Goal: Task Accomplishment & Management: Manage account settings

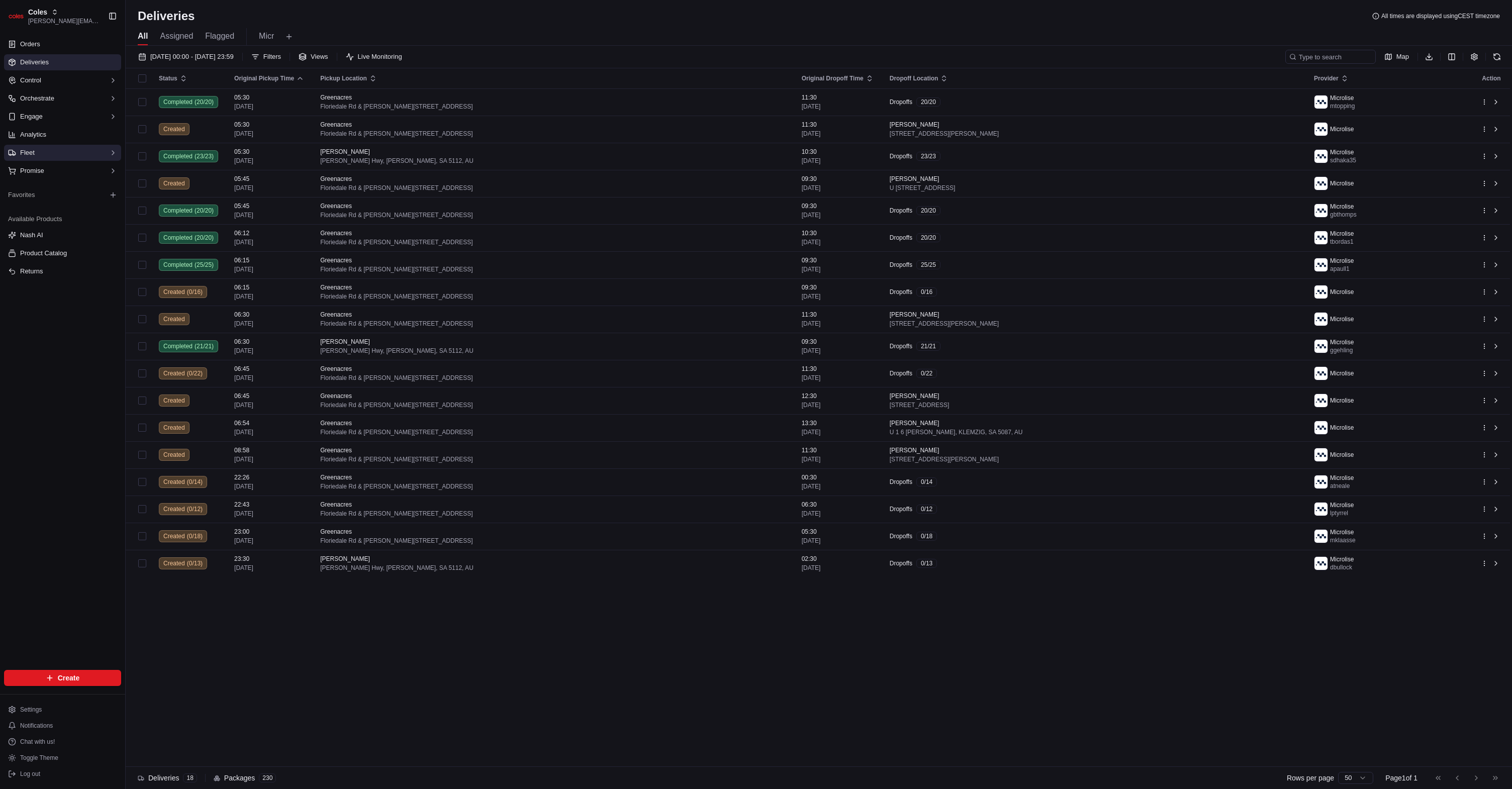
click at [80, 153] on button "Fleet" at bounding box center [63, 153] width 117 height 16
click at [63, 186] on link "Shifts" at bounding box center [63, 185] width 93 height 14
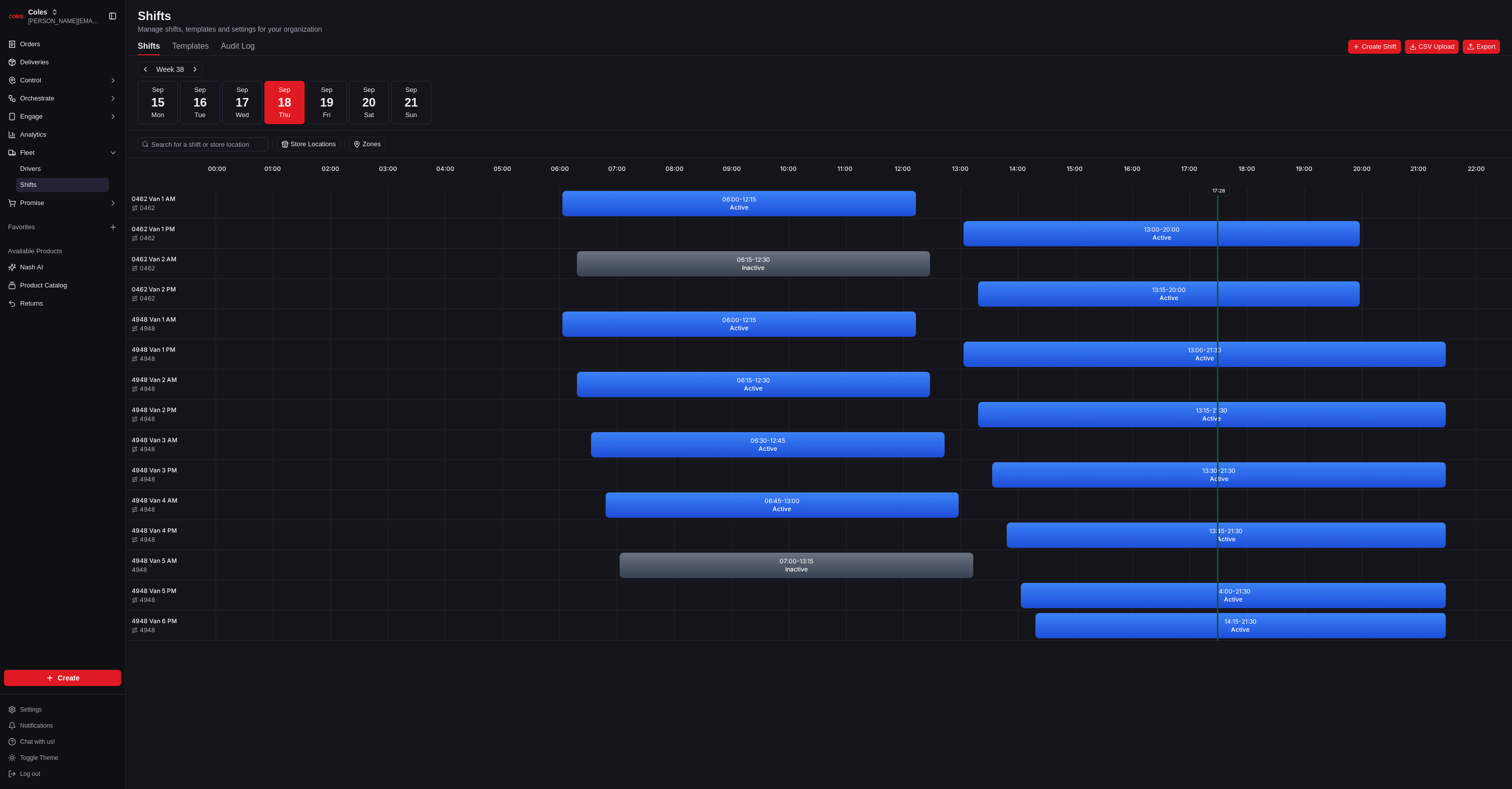
click at [284, 33] on p "Manage shifts, templates and settings for your organization" at bounding box center [230, 29] width 185 height 10
copy p "Manage shifts, templates and settings for your organization"
click at [510, 104] on div "Week 38 Sep 15 Mon Sep 16 Tue Sep 17 Wed Sep 18 Thu Sep 19 Fri Sep 20 Sat Sep 2…" at bounding box center [818, 93] width 1362 height 63
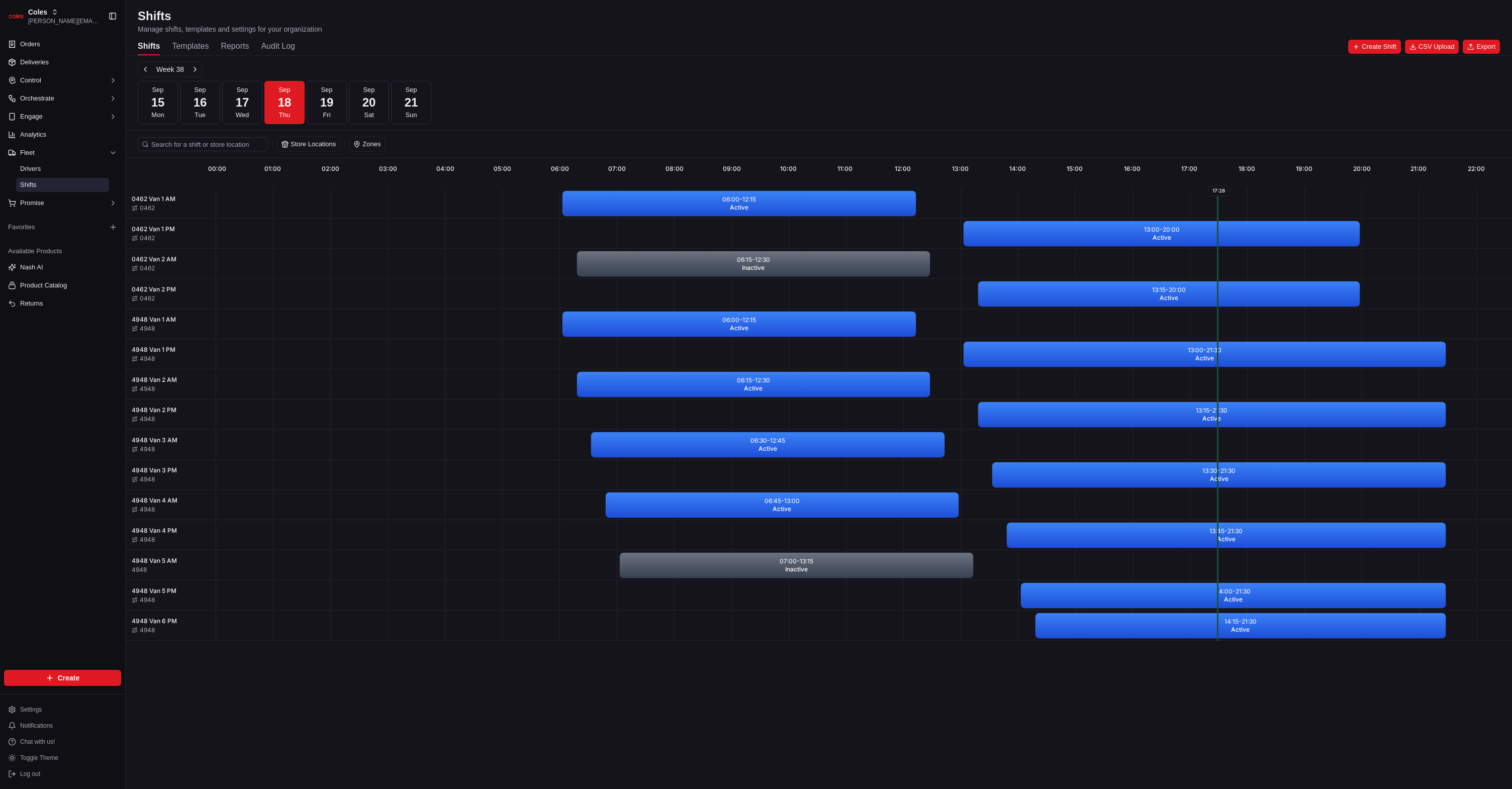
click at [236, 46] on button "Reports" at bounding box center [234, 46] width 28 height 17
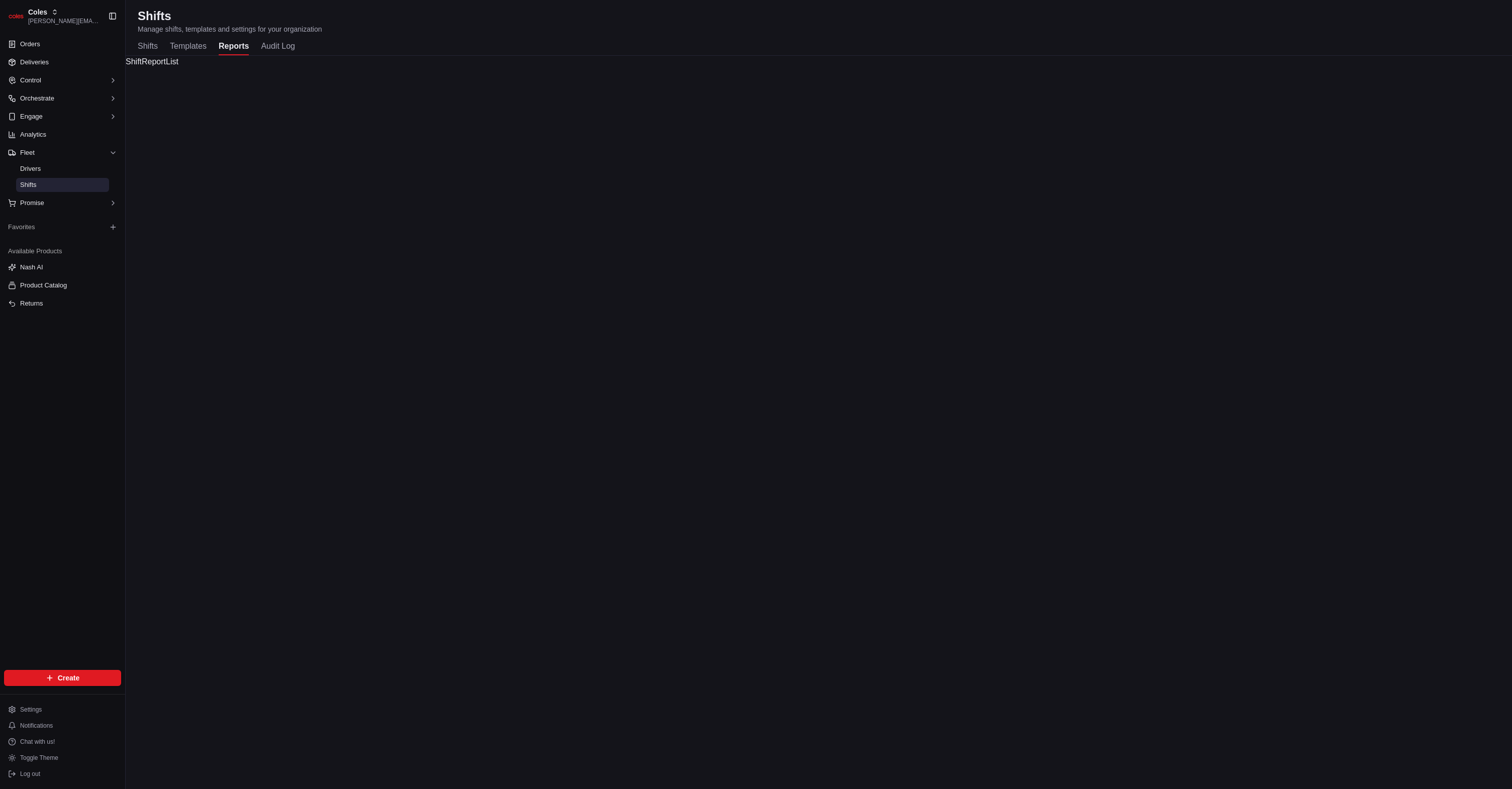
click at [133, 47] on div "Shifts Manage shifts, templates and settings for your organization Shifts Templ…" at bounding box center [818, 32] width 1387 height 47
click at [139, 46] on button "Shifts" at bounding box center [147, 46] width 20 height 17
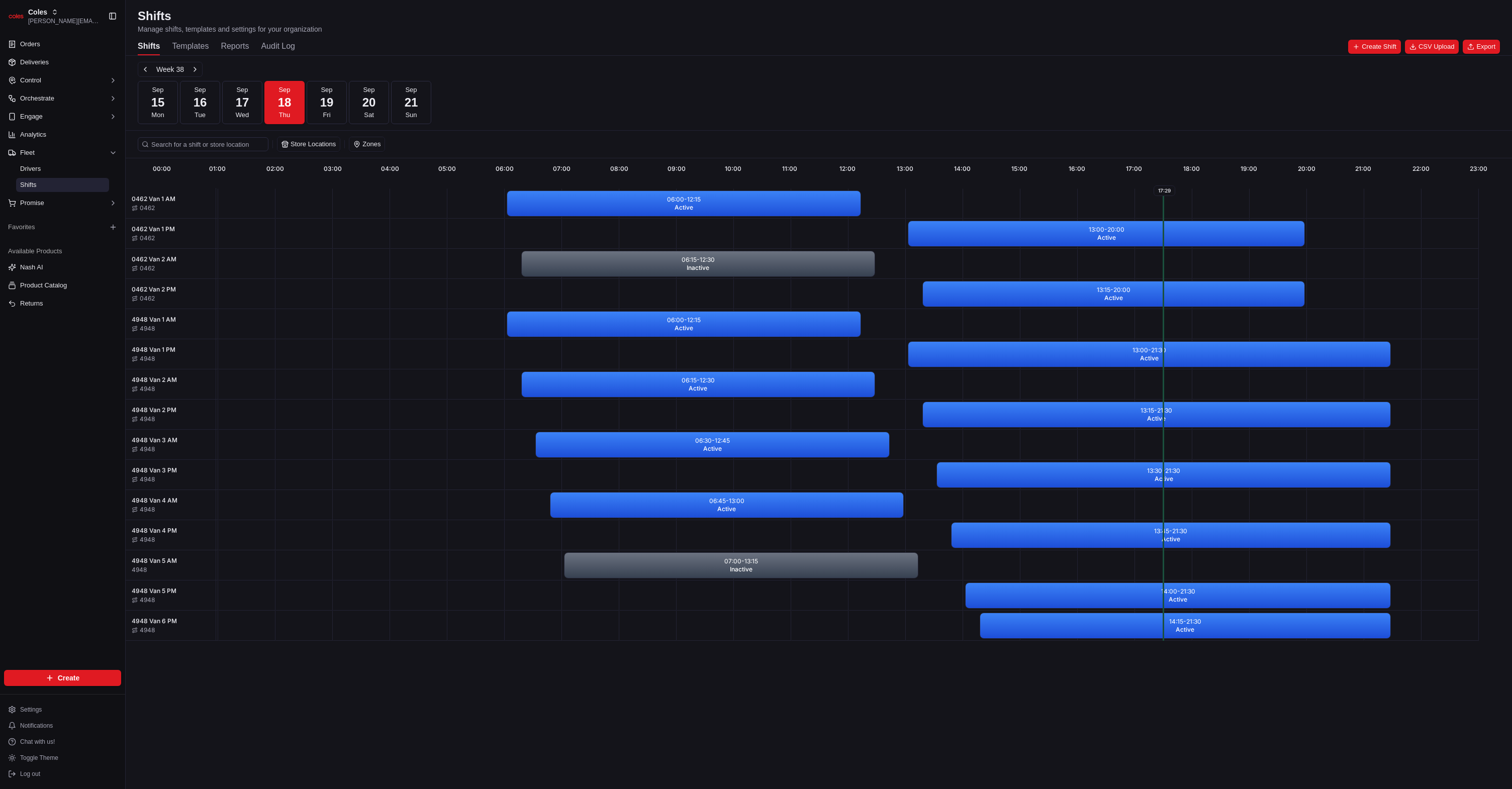
scroll to position [0, 80]
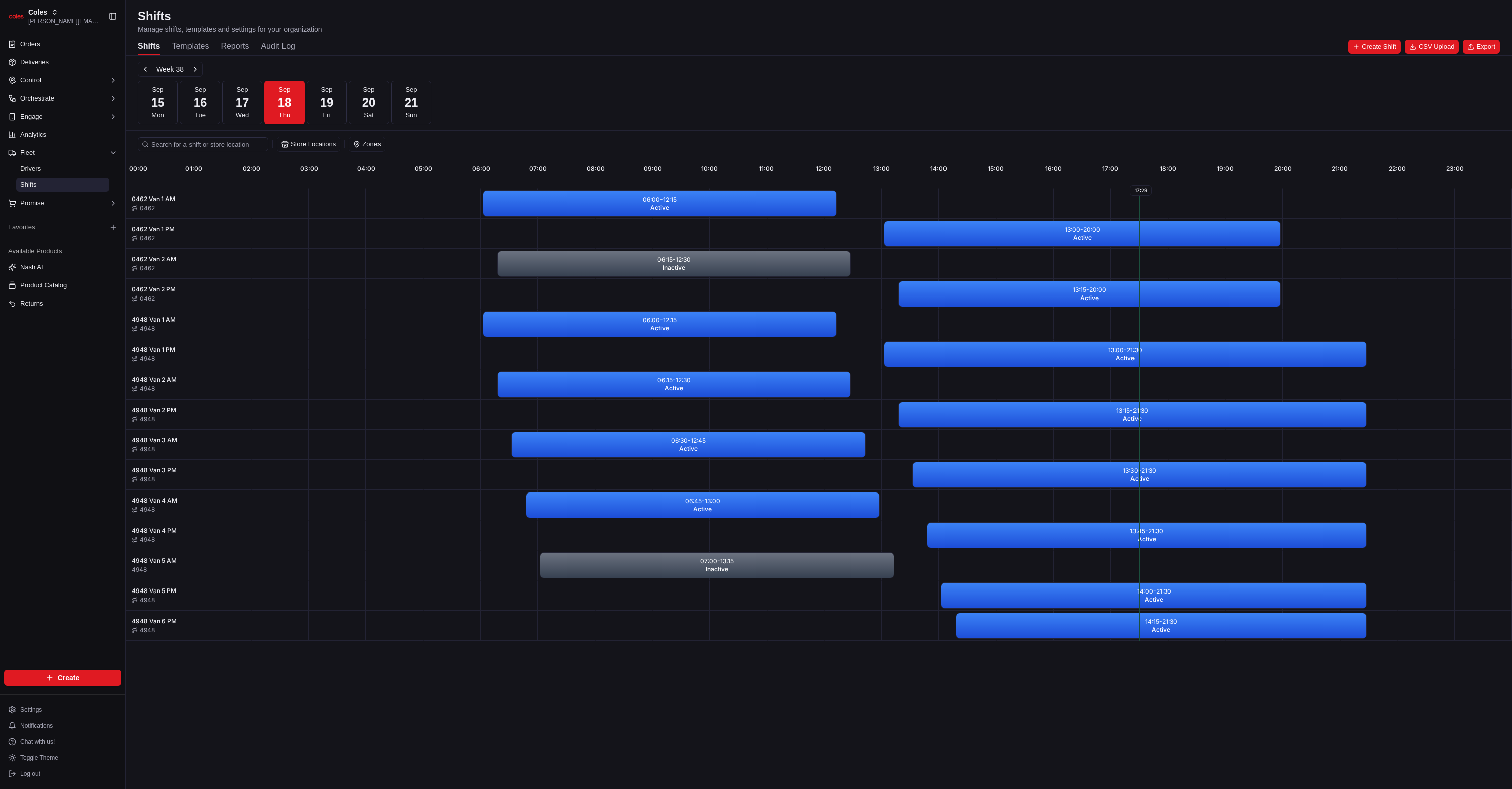
click at [210, 48] on div "Shifts Templates Reports Audit Log" at bounding box center [216, 46] width 157 height 17
click at [204, 45] on button "Templates" at bounding box center [190, 46] width 37 height 17
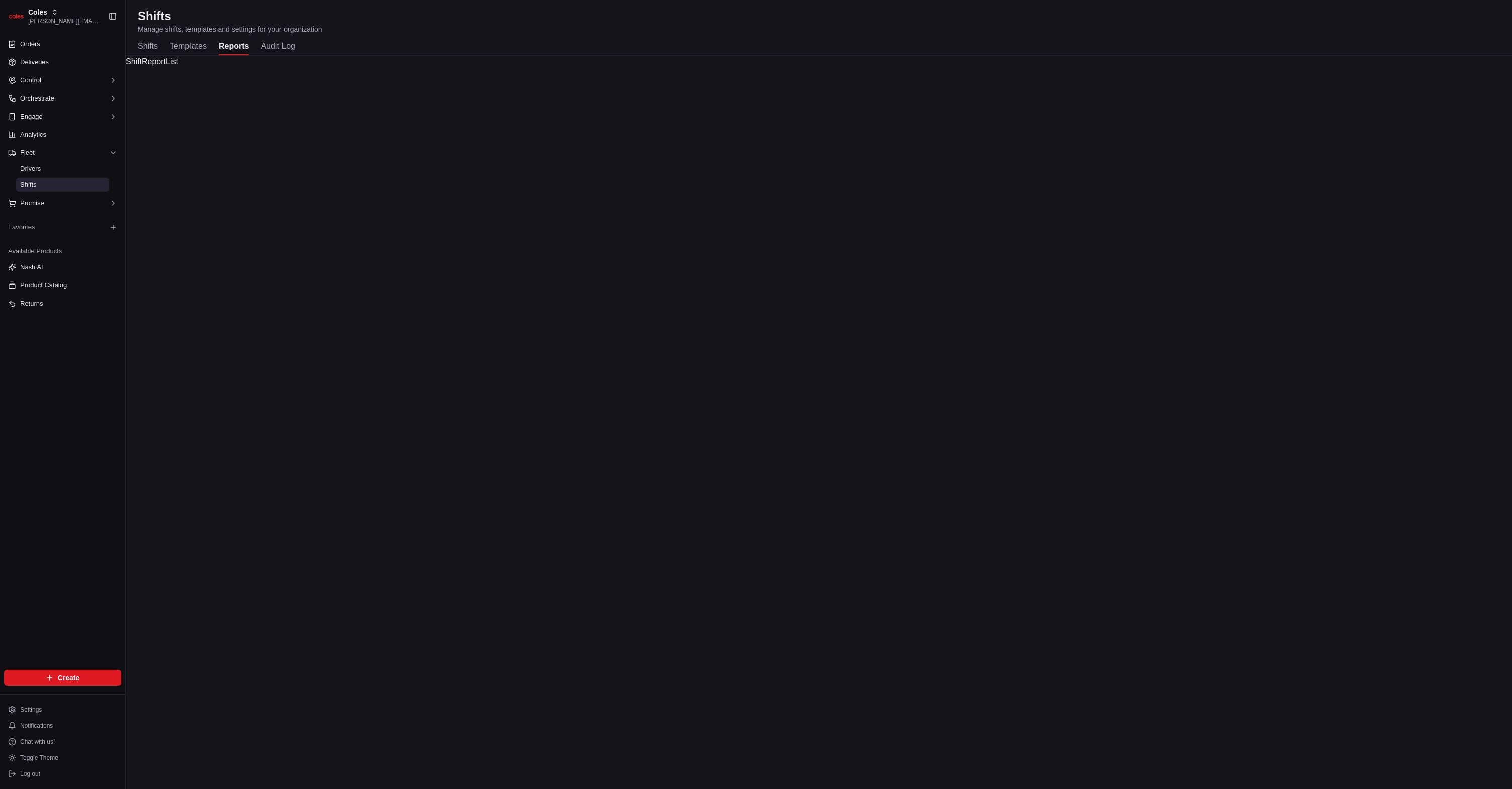
click at [239, 48] on button "Reports" at bounding box center [234, 46] width 30 height 17
click at [148, 46] on button "Shifts" at bounding box center [147, 46] width 20 height 17
click at [243, 47] on button "Reports" at bounding box center [234, 46] width 30 height 17
click at [151, 50] on button "Shifts" at bounding box center [147, 46] width 20 height 17
